Goal: Subscribe to service/newsletter

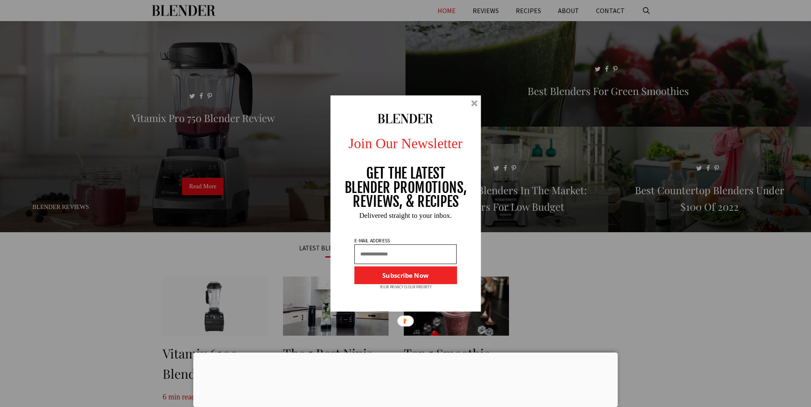
click at [414, 263] on input "text" at bounding box center [405, 254] width 102 height 20
click at [407, 272] on div "sarvarbekatabayev7@gmail.com" at bounding box center [405, 274] width 101 height 20
type input "**********"
click at [408, 272] on button "Subscribe Now" at bounding box center [405, 275] width 102 height 18
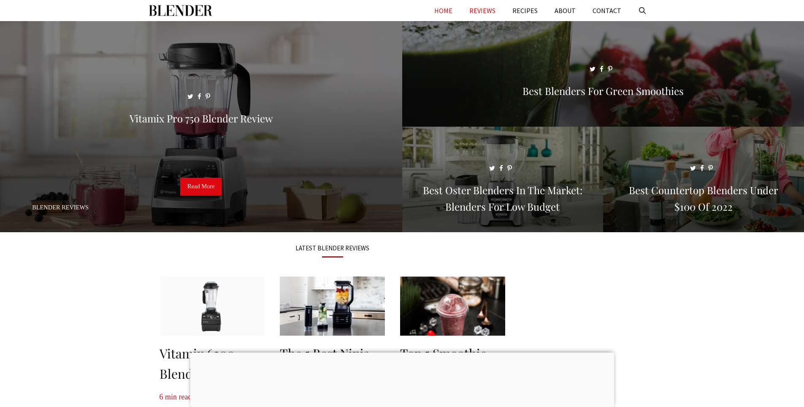
click at [486, 11] on ya-tr-span "REVIEWS" at bounding box center [483, 10] width 26 height 8
click at [570, 11] on link "ABOUT" at bounding box center [565, 10] width 38 height 21
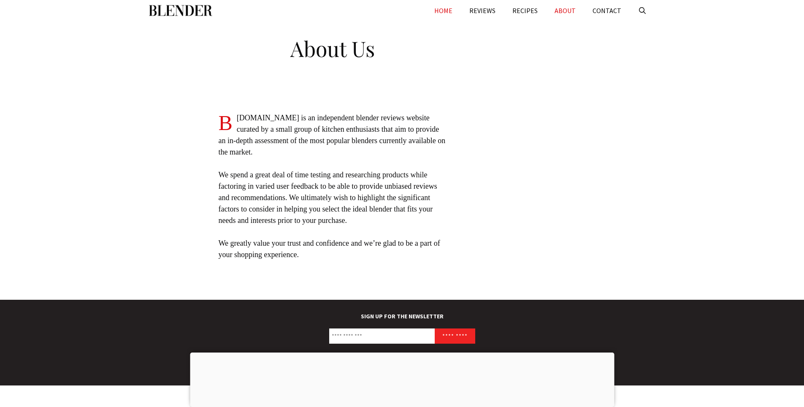
click at [448, 9] on link "HOME" at bounding box center [443, 10] width 35 height 21
